Goal: Check status: Check status

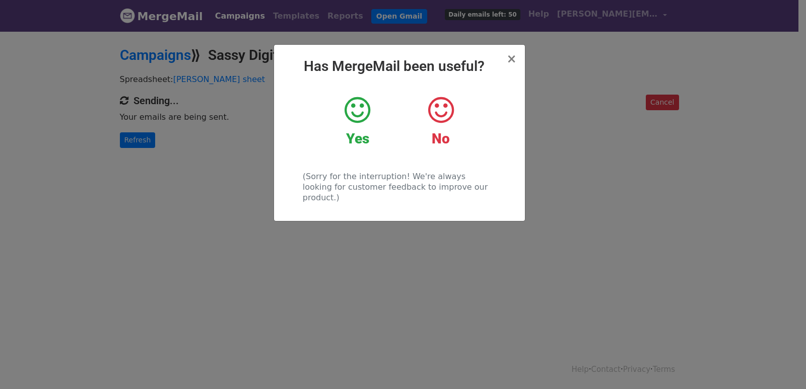
click at [143, 118] on div "× Has MergeMail been useful? Yes No (Sorry for the interruption! We're always l…" at bounding box center [403, 209] width 806 height 359
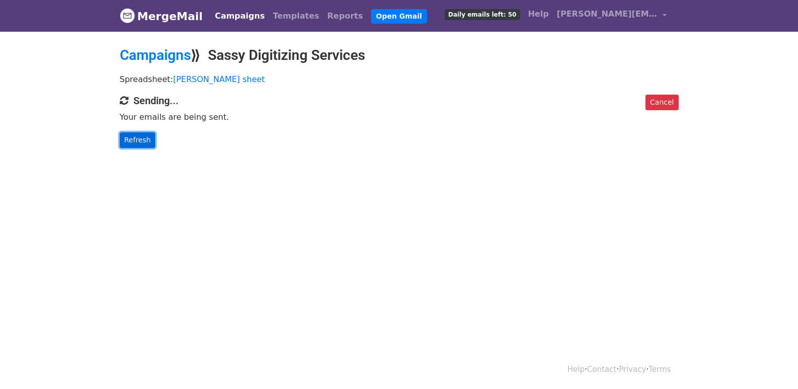
click at [147, 142] on link "Refresh" at bounding box center [138, 140] width 36 height 16
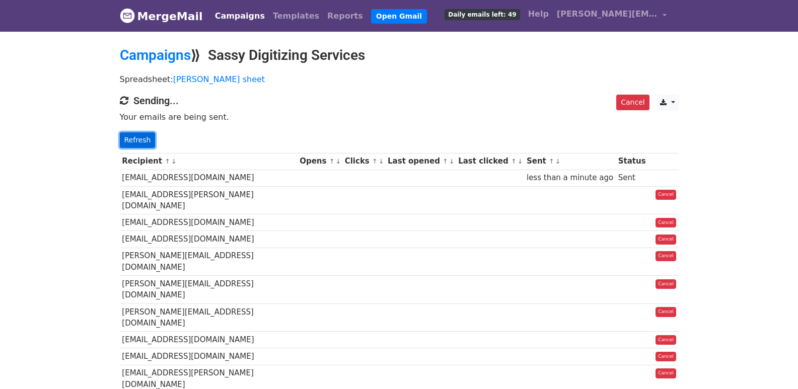
click at [128, 138] on link "Refresh" at bounding box center [138, 140] width 36 height 16
